Goal: Use online tool/utility: Utilize a website feature to perform a specific function

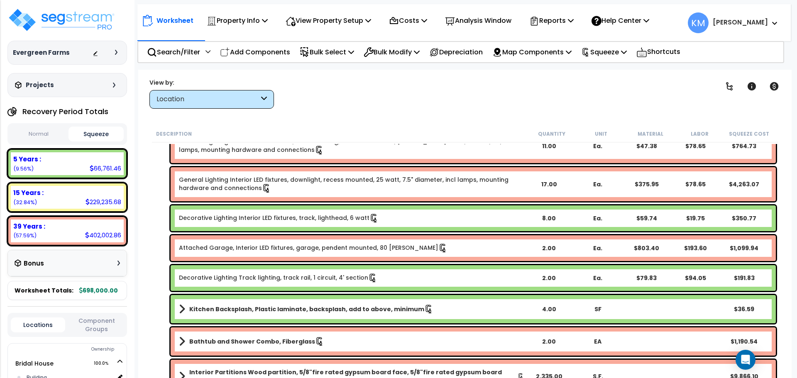
scroll to position [2283, 0]
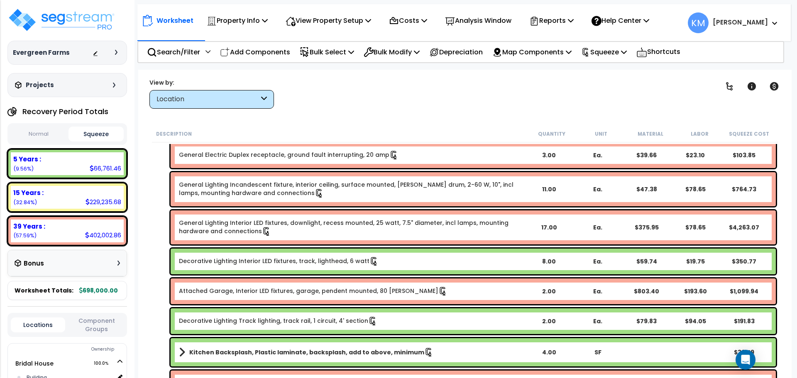
click at [44, 132] on button "Normal" at bounding box center [39, 134] width 56 height 15
drag, startPoint x: 94, startPoint y: 132, endPoint x: 87, endPoint y: 131, distance: 7.1
click at [94, 132] on button "Squeeze" at bounding box center [96, 134] width 56 height 15
click at [60, 130] on button "Normal" at bounding box center [39, 134] width 56 height 15
click at [87, 132] on button "Squeeze" at bounding box center [96, 134] width 56 height 15
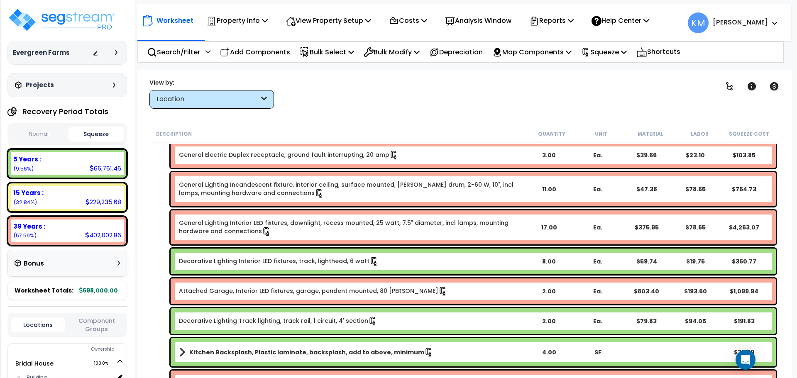
click at [60, 132] on button "Normal" at bounding box center [39, 134] width 56 height 15
click at [79, 132] on button "Squeeze" at bounding box center [96, 134] width 56 height 15
click at [57, 132] on button "Normal" at bounding box center [39, 134] width 56 height 15
click at [89, 133] on button "Squeeze" at bounding box center [96, 134] width 56 height 15
click at [53, 133] on button "Normal" at bounding box center [39, 134] width 56 height 15
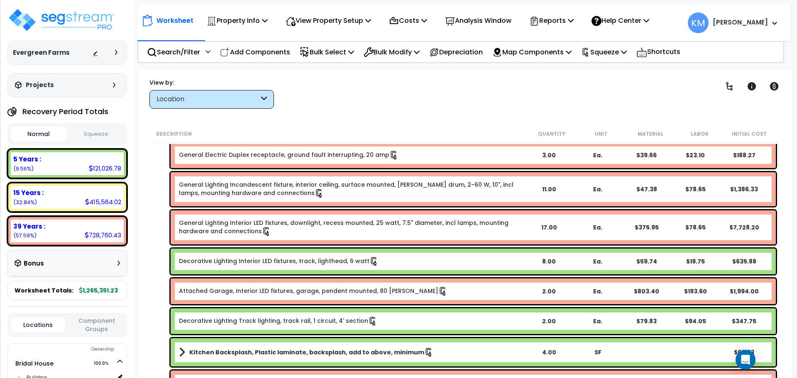
click at [87, 132] on button "Squeeze" at bounding box center [96, 134] width 56 height 15
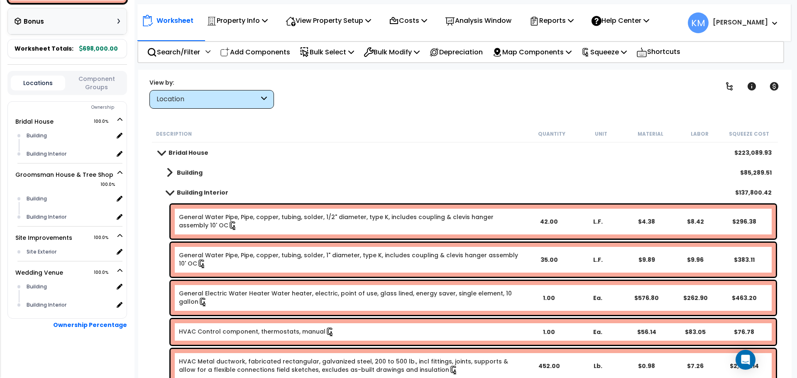
scroll to position [0, 0]
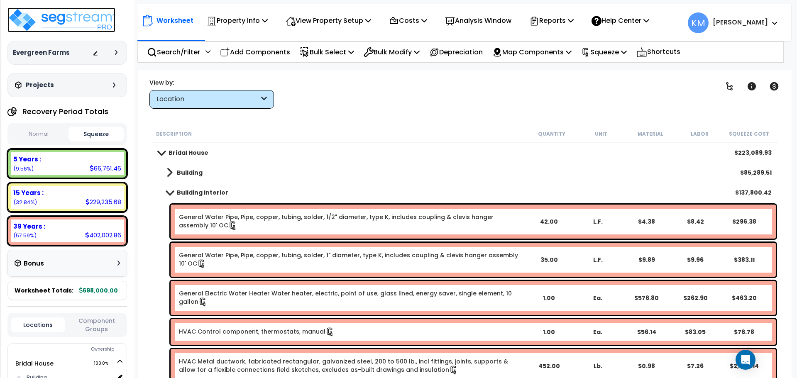
click at [41, 16] on img at bounding box center [61, 19] width 108 height 25
